Goal: Information Seeking & Learning: Learn about a topic

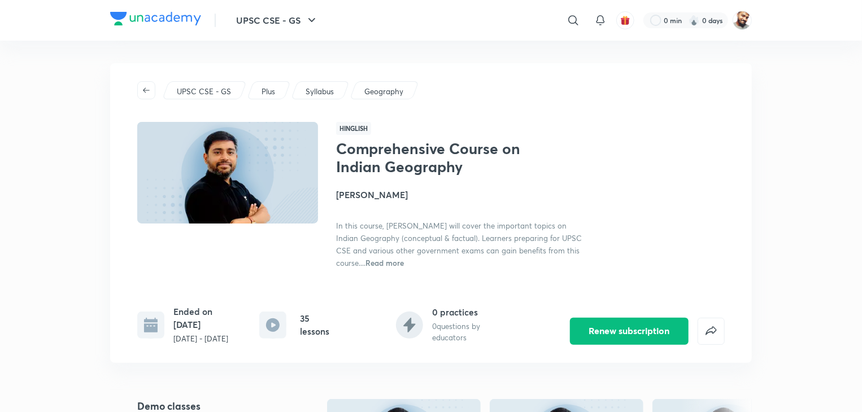
click at [266, 91] on p "Plus" at bounding box center [269, 91] width 14 height 11
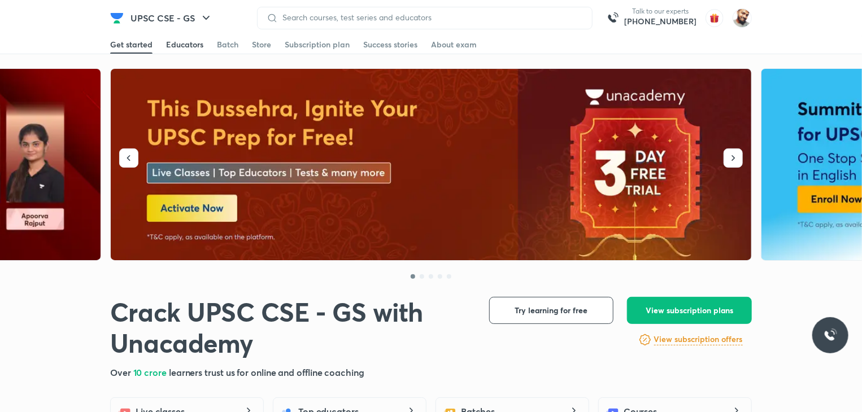
click at [176, 45] on div "Educators" at bounding box center [184, 44] width 37 height 11
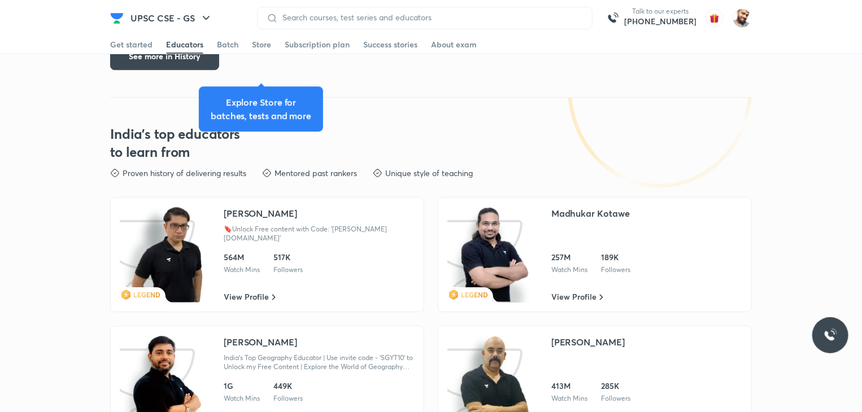
scroll to position [1676, 0]
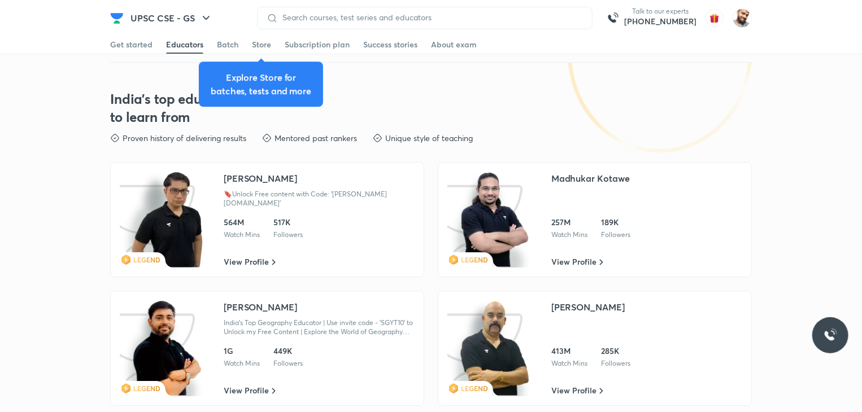
click at [260, 300] on div "[PERSON_NAME]" at bounding box center [260, 307] width 73 height 14
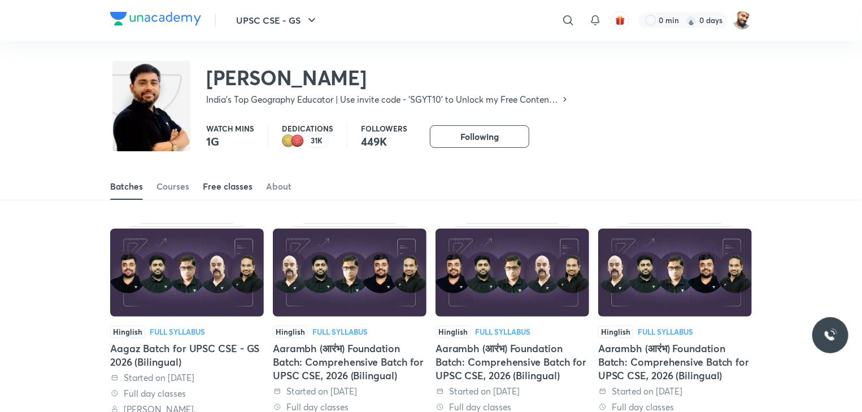
click at [207, 184] on div "Free classes" at bounding box center [228, 186] width 50 height 11
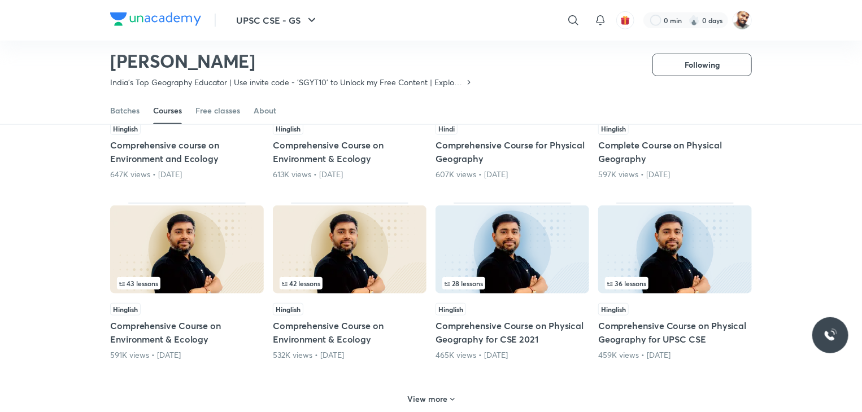
scroll to position [426, 0]
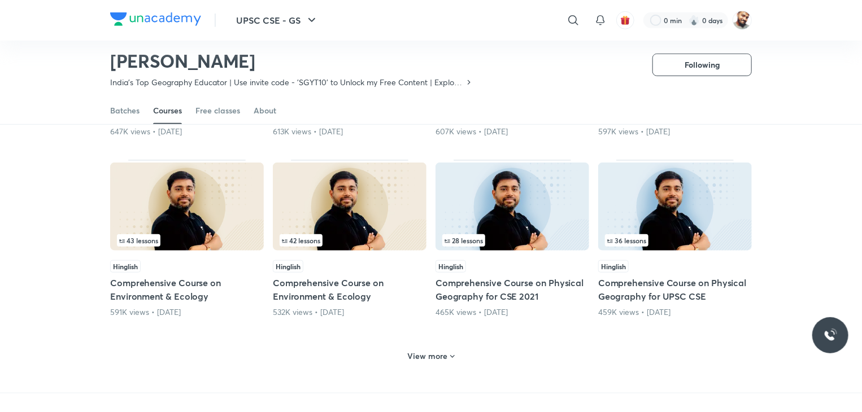
click at [411, 351] on h6 "View more" at bounding box center [428, 356] width 40 height 11
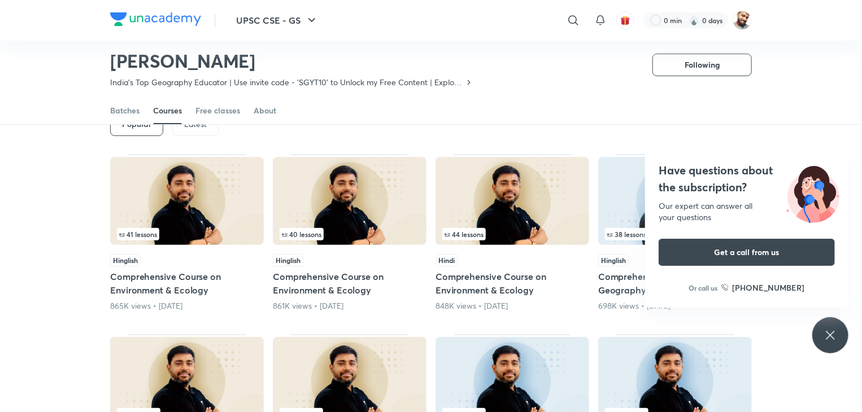
scroll to position [50, 0]
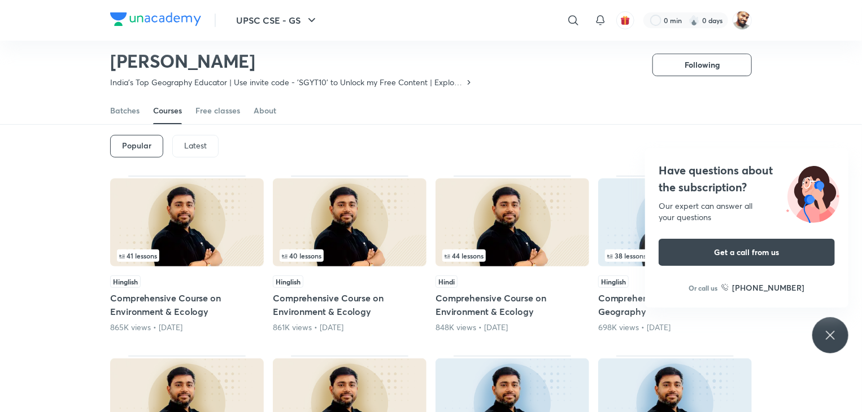
click at [824, 338] on icon at bounding box center [831, 336] width 14 height 14
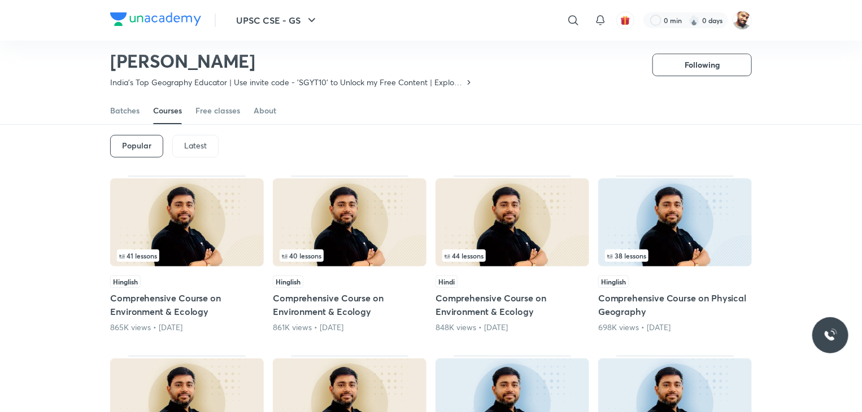
click at [625, 300] on h5 "Comprehensive Course on Physical Geography" at bounding box center [675, 304] width 154 height 27
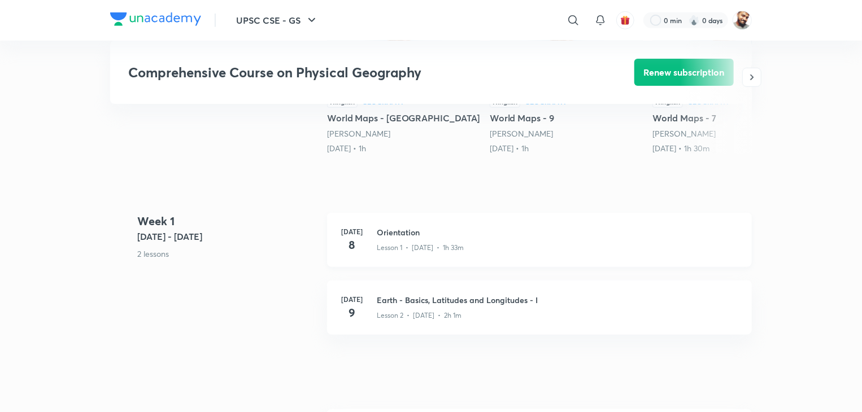
scroll to position [452, 0]
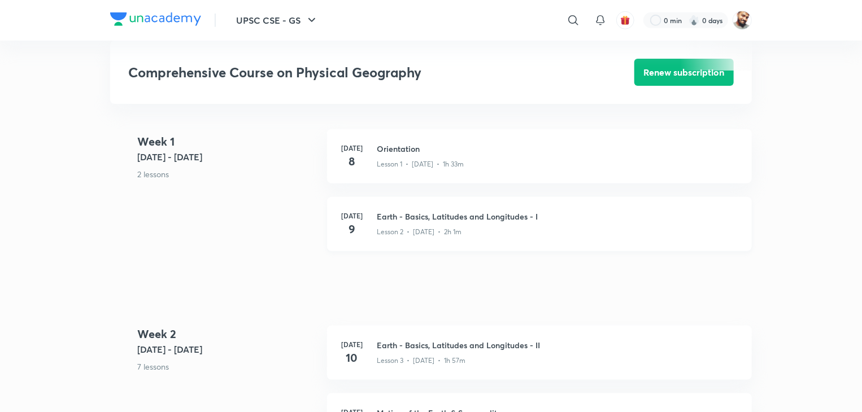
click at [451, 223] on h3 "Earth - Basics, Latitudes and Longitudes - I" at bounding box center [557, 217] width 361 height 12
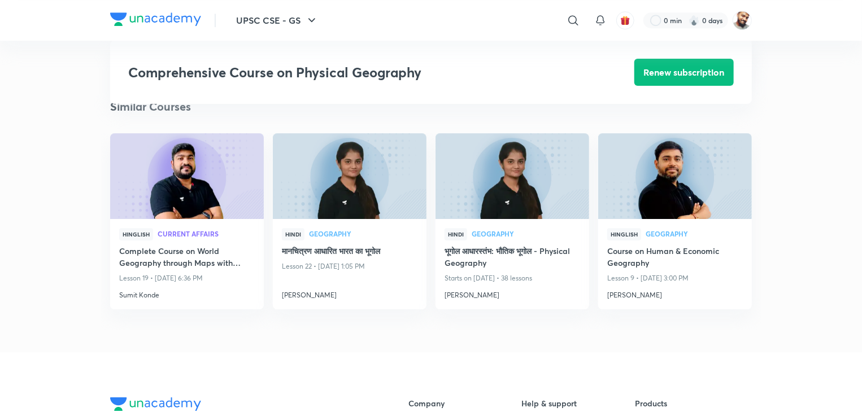
scroll to position [1356, 0]
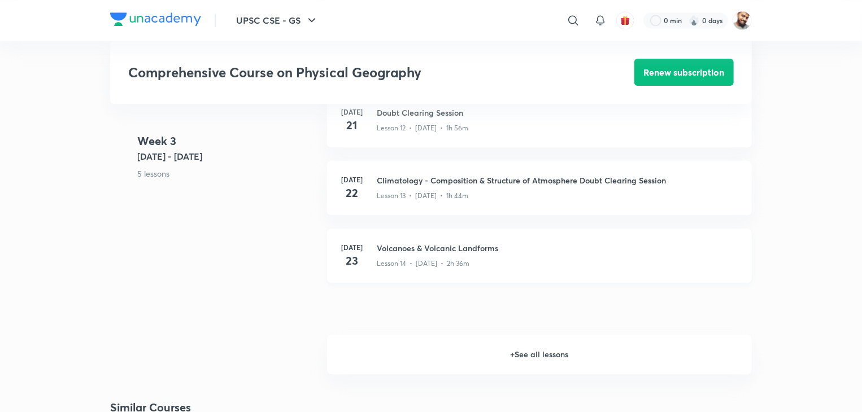
click at [401, 254] on h3 "Volcanoes & Volcanic Landforms" at bounding box center [557, 248] width 361 height 12
